Goal: Task Accomplishment & Management: Complete application form

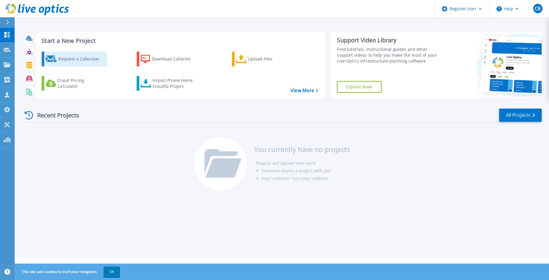
click at [71, 64] on div "Request a Collection" at bounding box center [81, 59] width 47 height 12
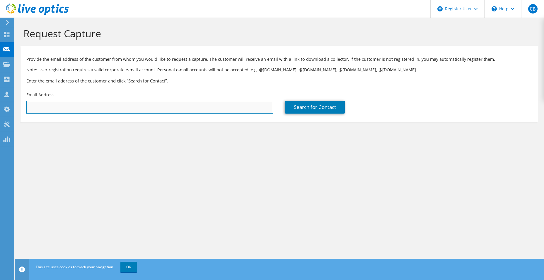
click at [85, 110] on input "text" at bounding box center [149, 107] width 247 height 13
paste input "rick.rothgeb@walton.k12.fl.us"
click at [151, 107] on input "rick.rothgeb@walton.k12.fl.us" at bounding box center [149, 107] width 247 height 13
type input "rick.rothgeb@walton.k12.fl.us"
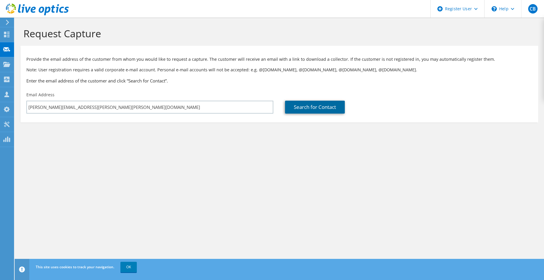
click at [307, 107] on link "Search for Contact" at bounding box center [315, 107] width 60 height 13
type input "WALTON CO SCHOOL DISTRICT, SANTA RSA BCH, FL"
type input "Rick"
type input "Rothgeb"
type input "United States"
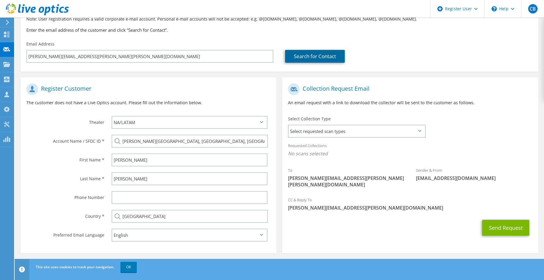
scroll to position [53, 0]
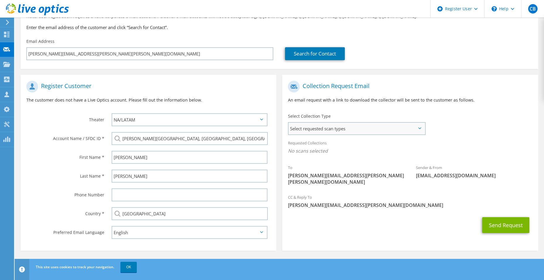
click at [390, 130] on span "Select requested scan types" at bounding box center [357, 129] width 136 height 12
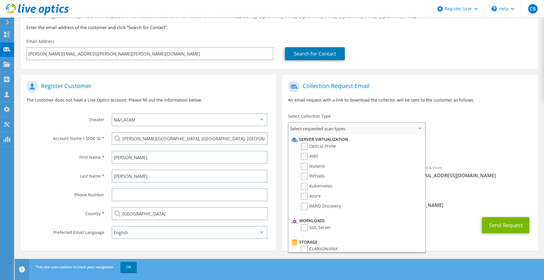
click at [305, 147] on label "Optical Prime" at bounding box center [318, 146] width 35 height 7
click at [0, 0] on input "Optical Prime" at bounding box center [0, 0] width 0 height 0
click at [468, 138] on div "Requested Collections No scans selected Optical Prime" at bounding box center [410, 148] width 256 height 23
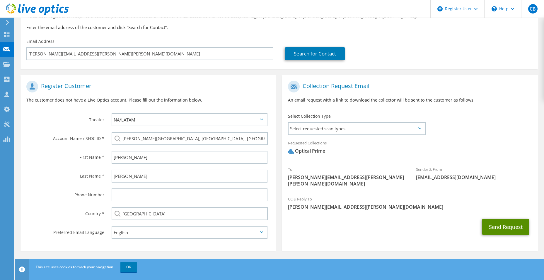
click at [500, 219] on button "Send Request" at bounding box center [506, 227] width 47 height 16
